Goal: Navigation & Orientation: Find specific page/section

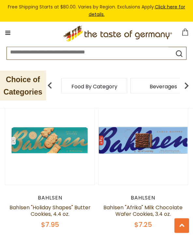
scroll to position [1211, 0]
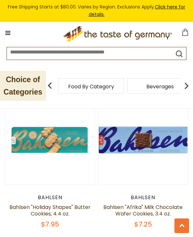
click at [108, 88] on span "Food By Category" at bounding box center [91, 86] width 46 height 5
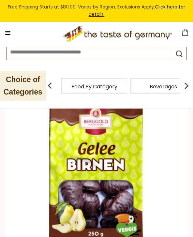
click at [29, 88] on p "Choice of Categories" at bounding box center [23, 86] width 46 height 30
click at [99, 86] on span "Food By Category" at bounding box center [91, 86] width 46 height 5
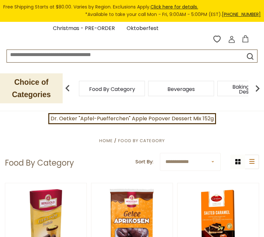
click at [193, 88] on img at bounding box center [257, 88] width 13 height 13
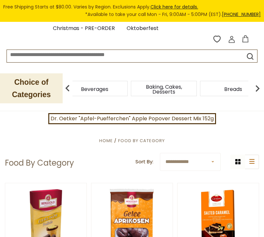
click at [193, 88] on img at bounding box center [257, 88] width 13 height 13
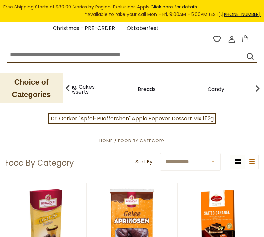
click at [193, 87] on img at bounding box center [257, 88] width 13 height 13
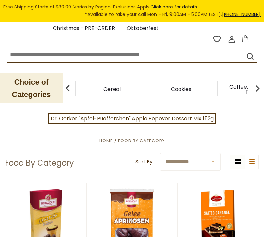
click at [193, 87] on img at bounding box center [257, 88] width 13 height 13
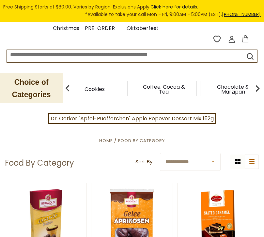
click at [193, 88] on img at bounding box center [257, 88] width 13 height 13
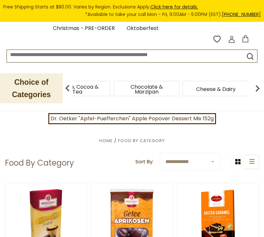
click at [193, 87] on img at bounding box center [257, 88] width 13 height 13
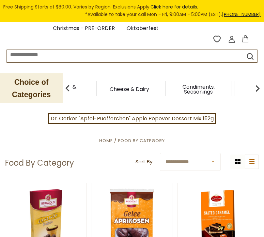
click at [193, 87] on img at bounding box center [257, 88] width 13 height 13
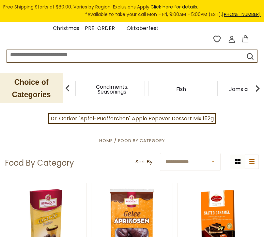
click at [69, 87] on img at bounding box center [67, 88] width 13 height 13
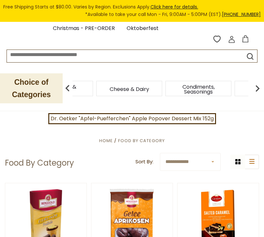
click at [68, 88] on img at bounding box center [67, 88] width 13 height 13
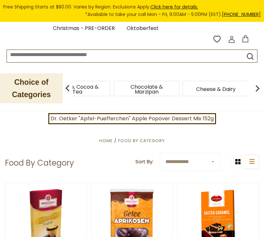
click at [71, 88] on img at bounding box center [67, 88] width 13 height 13
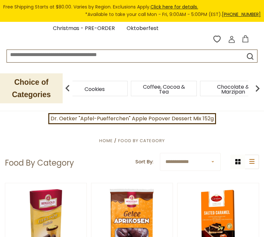
click at [72, 89] on img at bounding box center [67, 88] width 13 height 13
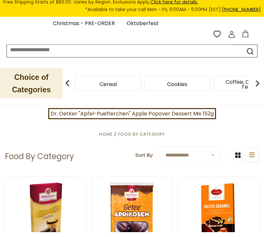
scroll to position [7, 0]
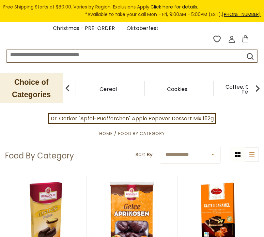
click at [69, 90] on img at bounding box center [67, 88] width 13 height 13
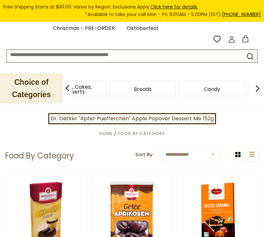
click at [68, 91] on img at bounding box center [67, 88] width 13 height 13
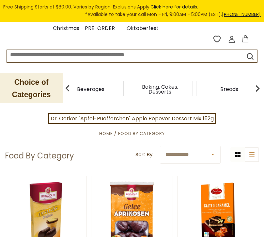
click at [68, 93] on img at bounding box center [67, 88] width 13 height 13
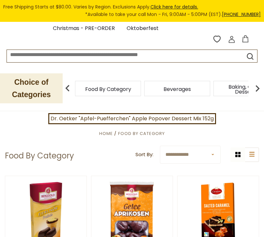
click at [68, 87] on img at bounding box center [67, 88] width 13 height 13
click at [141, 89] on div "Beverages" at bounding box center [109, 88] width 66 height 15
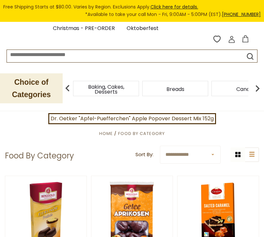
click at [70, 88] on img at bounding box center [67, 88] width 13 height 13
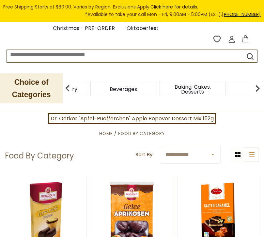
click at [87, 86] on div "Beverages" at bounding box center [54, 88] width 66 height 15
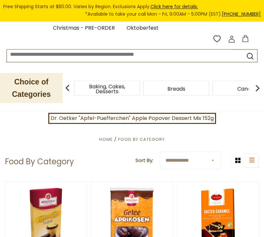
scroll to position [15, 0]
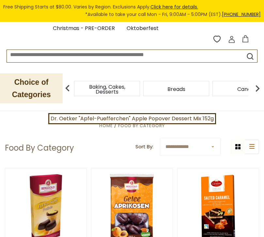
click at [116, 89] on span "Baking, Cakes, Desserts" at bounding box center [107, 89] width 52 height 10
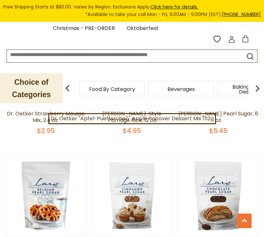
scroll to position [1132, 0]
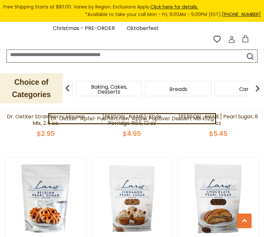
click at [256, 89] on img at bounding box center [257, 88] width 13 height 13
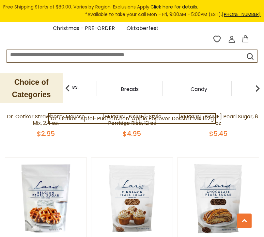
click at [190, 88] on span "Candy" at bounding box center [198, 89] width 17 height 5
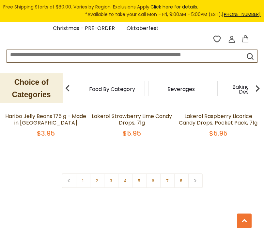
scroll to position [1953, 0]
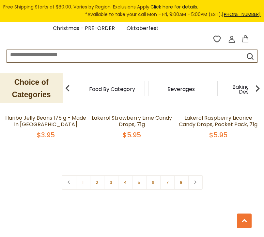
click at [99, 175] on link "2" at bounding box center [97, 182] width 15 height 15
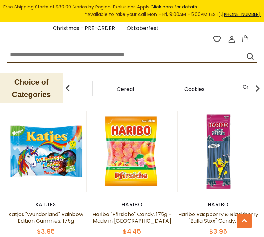
scroll to position [1047, 0]
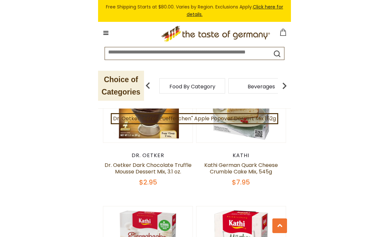
scroll to position [357, 0]
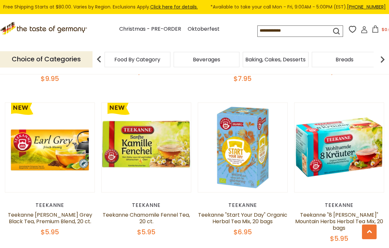
scroll to position [811, 0]
